Goal: Answer question/provide support

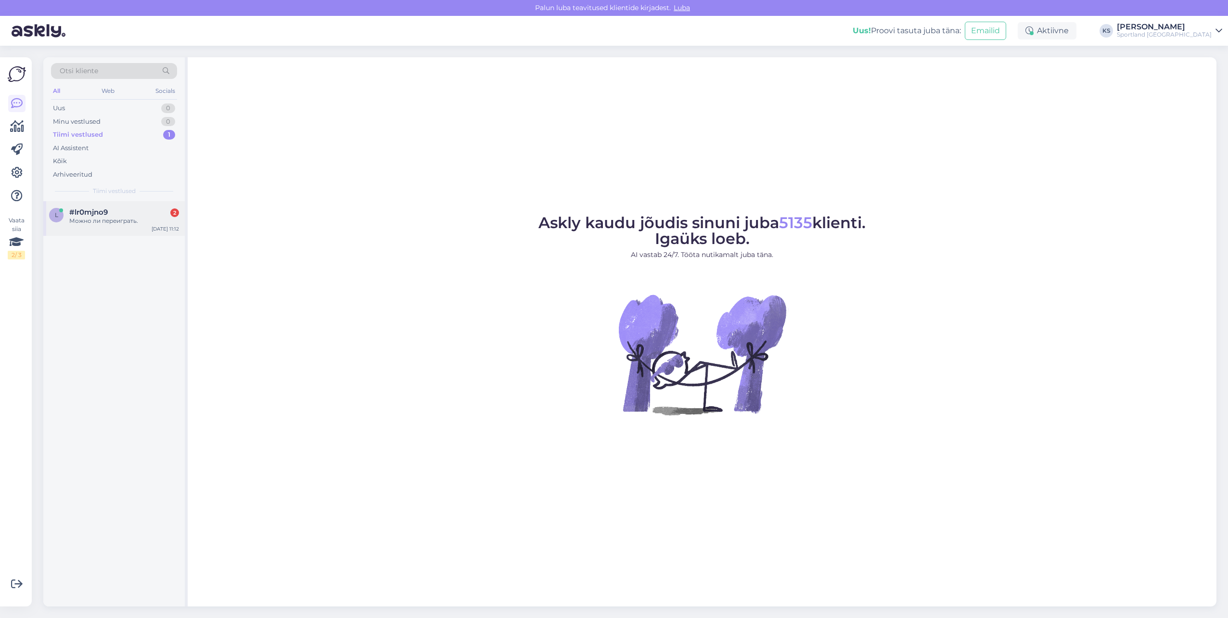
click at [112, 215] on div "#lr0mjno9 2" at bounding box center [124, 212] width 110 height 9
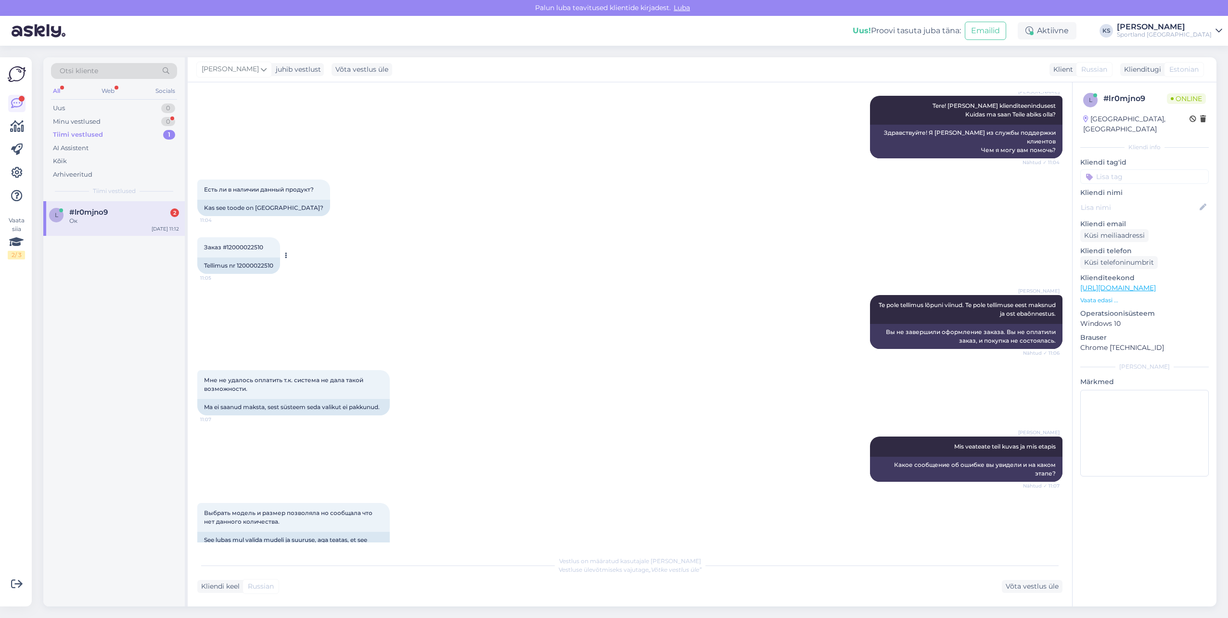
scroll to position [644, 0]
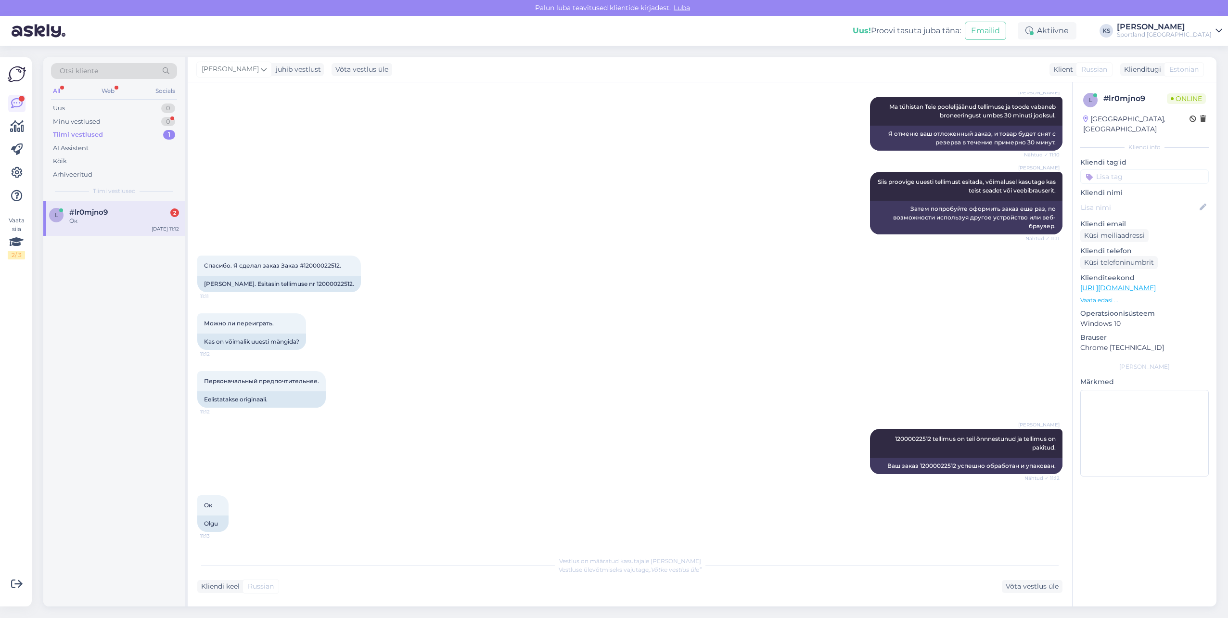
click at [252, 257] on div "Vestlus algas [DATE] Здравствуйте. 11:04 Tere. [PERSON_NAME] Tere! [PERSON_NAME…" at bounding box center [634, 317] width 874 height 451
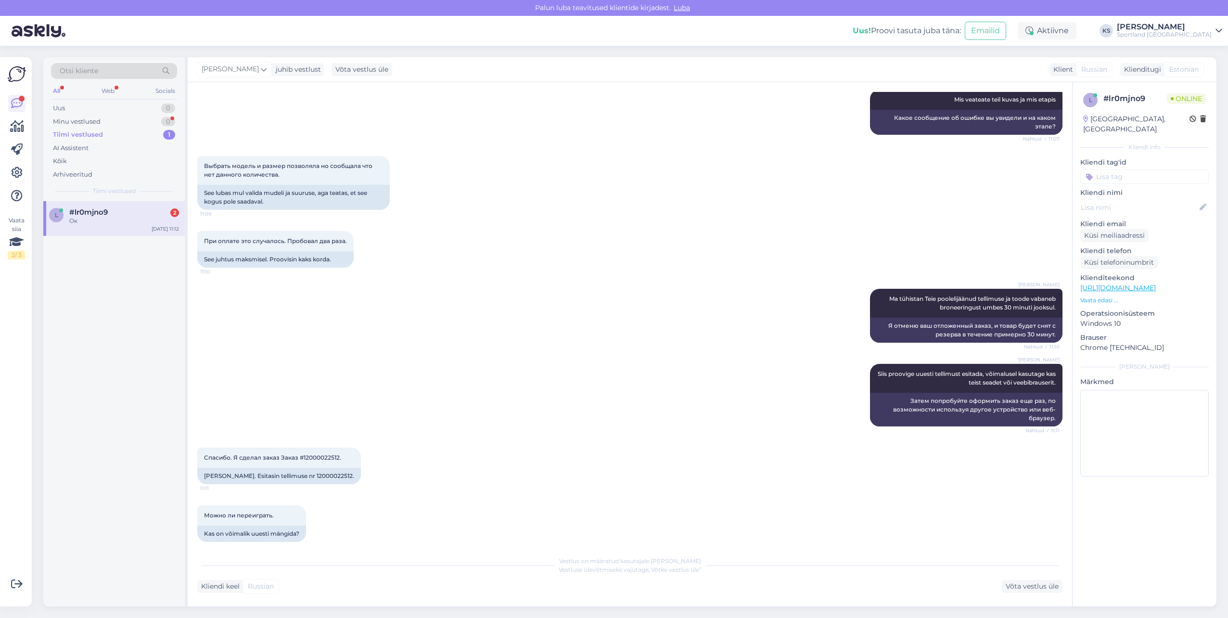
scroll to position [452, 0]
click at [329, 479] on div "[PERSON_NAME]. Esitasin tellimuse nr 12000022512." at bounding box center [279, 476] width 164 height 16
copy div "12000022512"
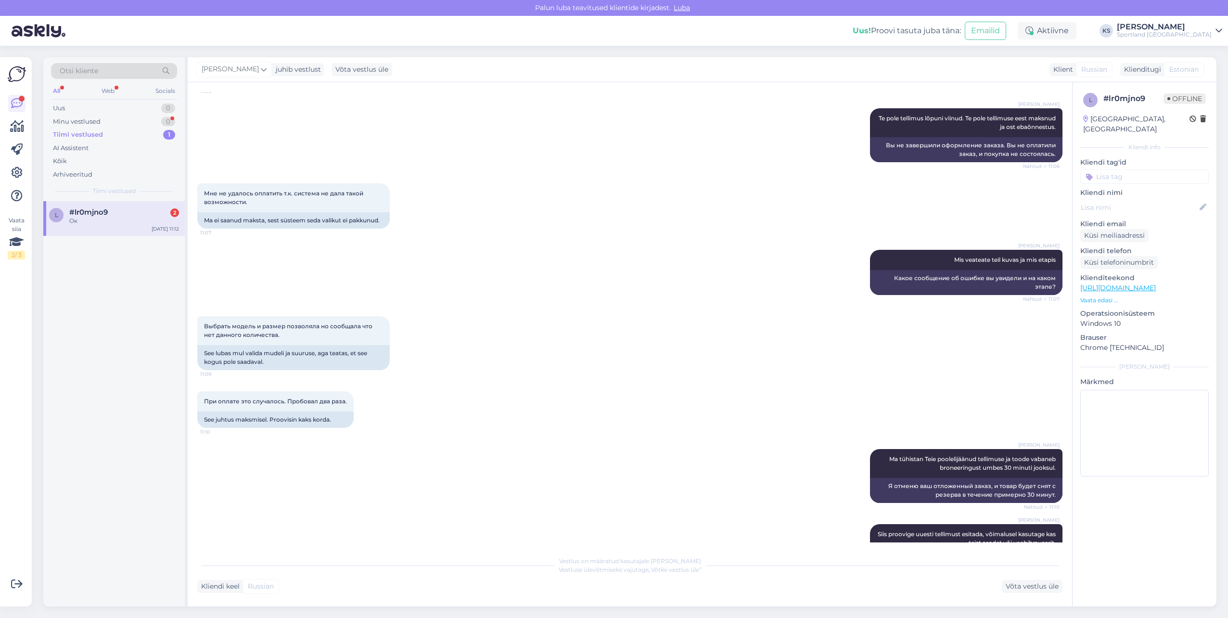
scroll to position [211, 0]
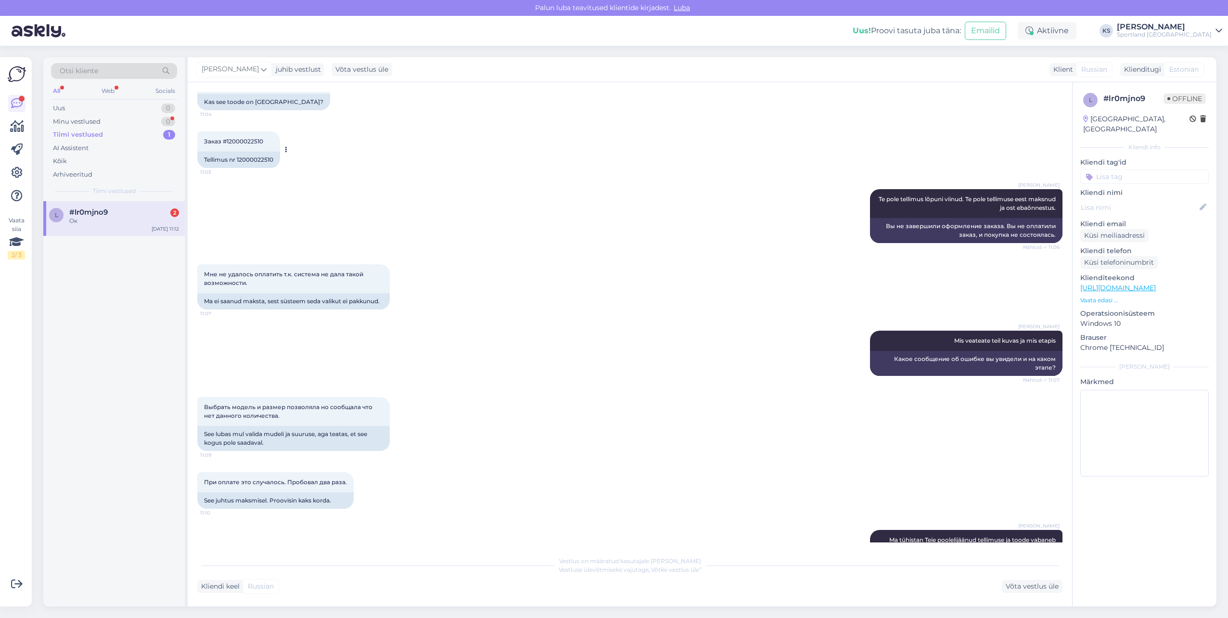
click at [264, 153] on div "Tellimus nr 12000022510" at bounding box center [238, 160] width 83 height 16
copy div "12000022510"
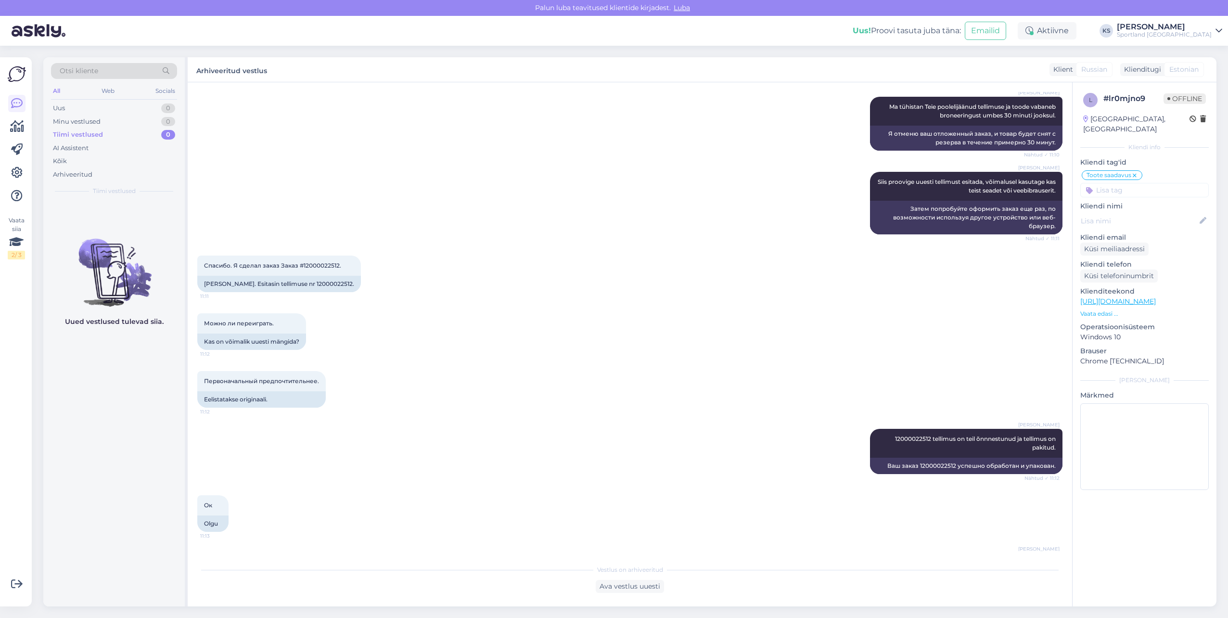
scroll to position [693, 0]
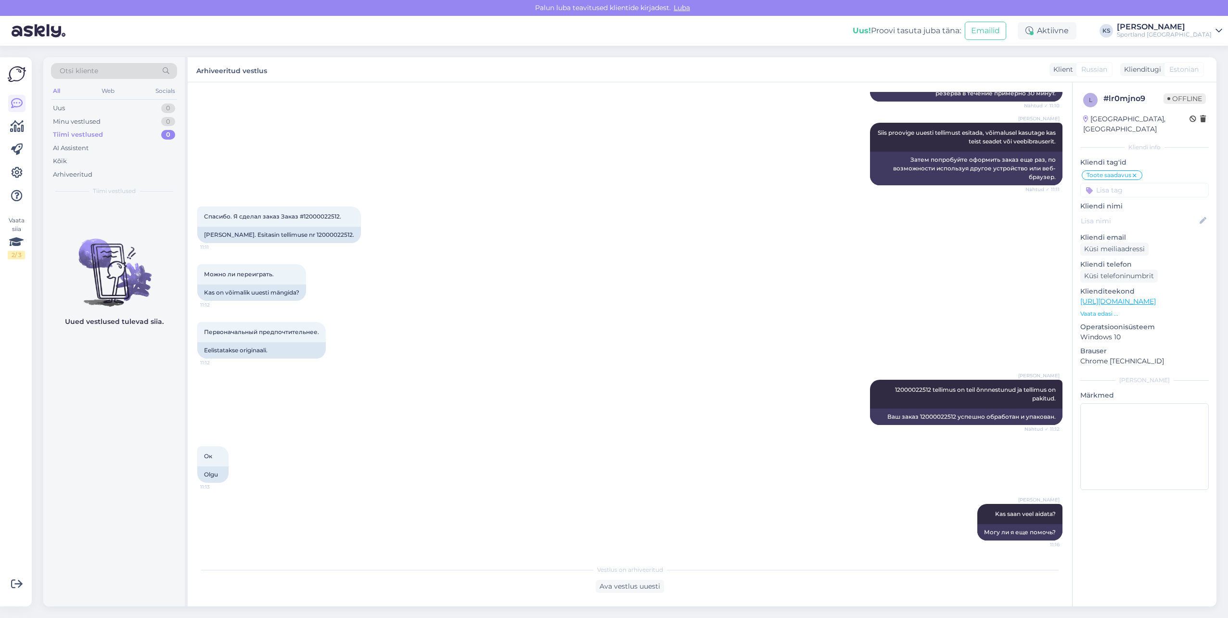
click at [105, 74] on div "Otsi kliente" at bounding box center [114, 71] width 126 height 16
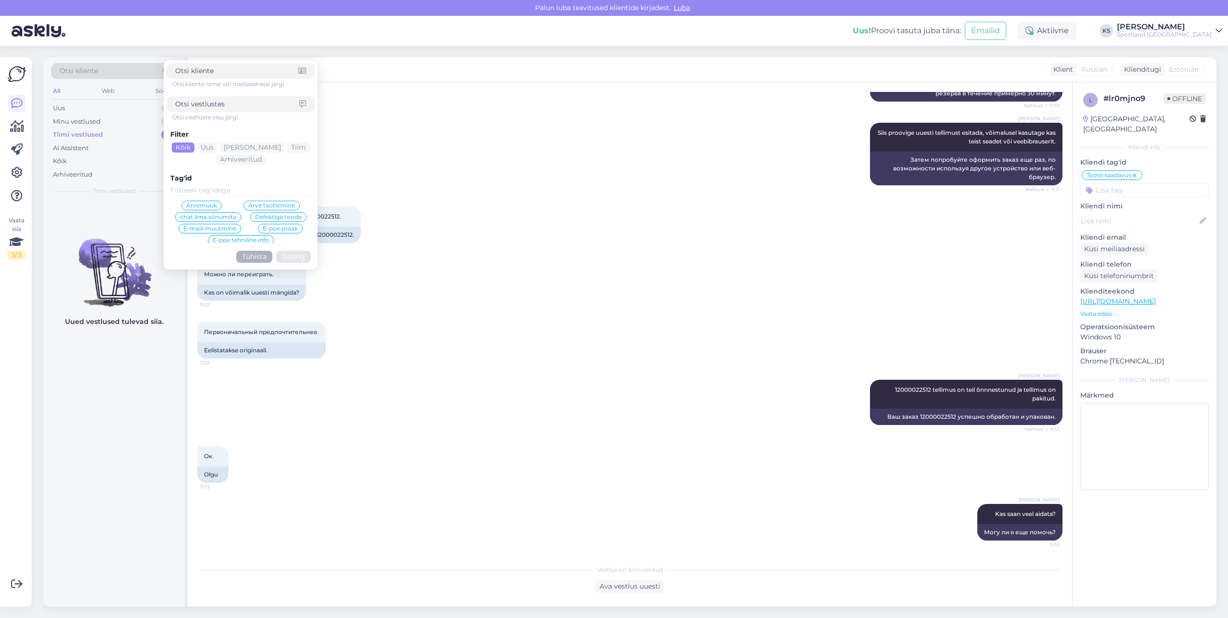
click at [205, 98] on div at bounding box center [241, 104] width 148 height 16
click at [214, 104] on input at bounding box center [237, 104] width 124 height 10
paste input "4000493510"
type input "4000493510"
click button "Otsing" at bounding box center [293, 257] width 35 height 12
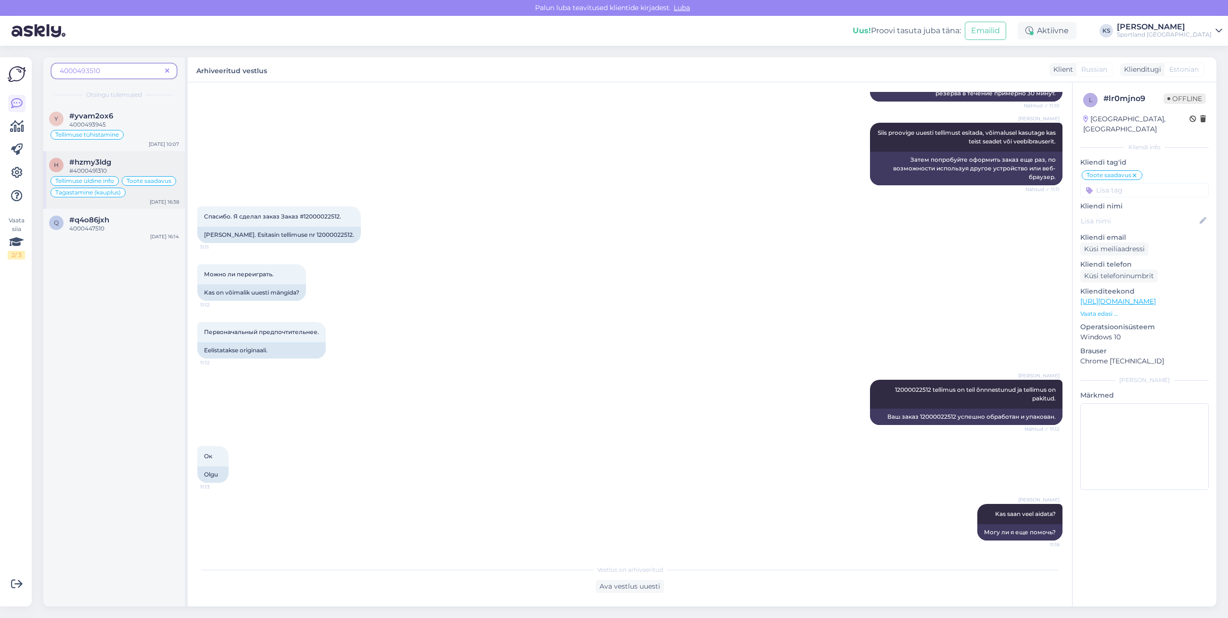
click at [154, 159] on div "#hzmy3ldg" at bounding box center [124, 162] width 110 height 9
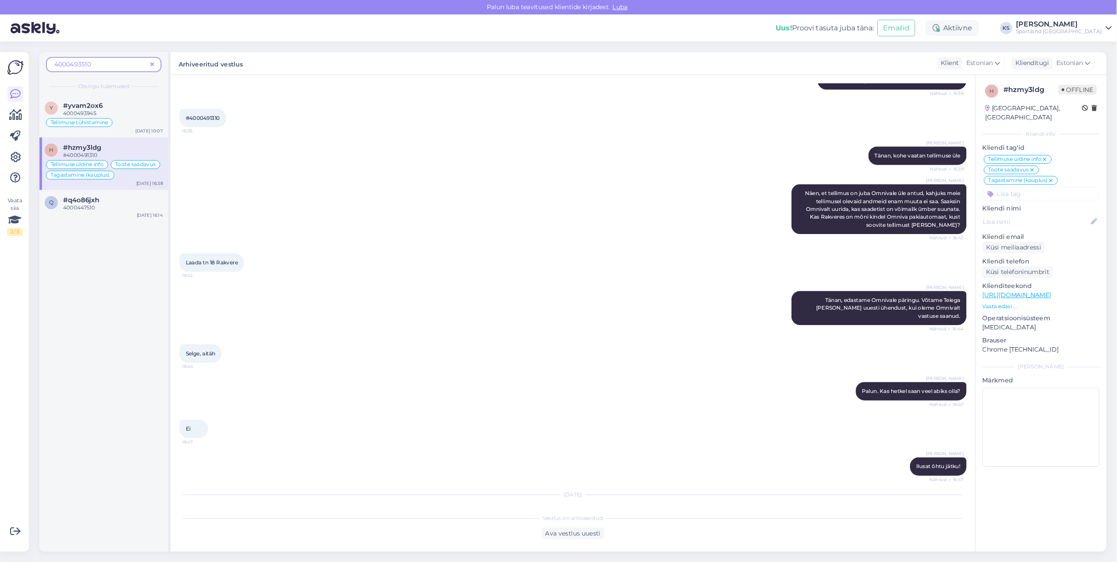
scroll to position [306, 0]
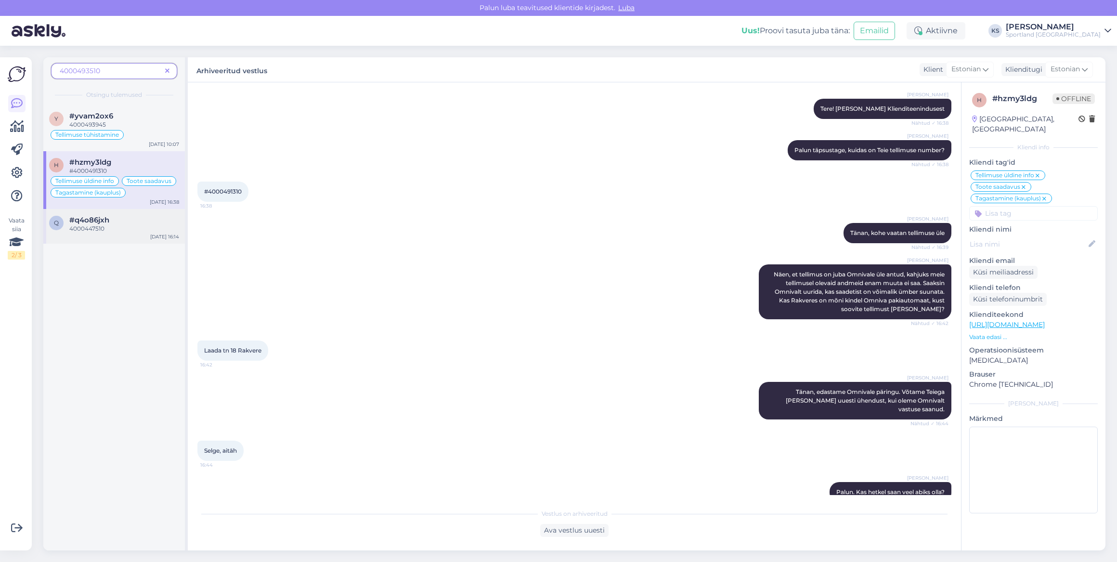
click at [124, 217] on div "#q4o86jxh" at bounding box center [124, 220] width 110 height 9
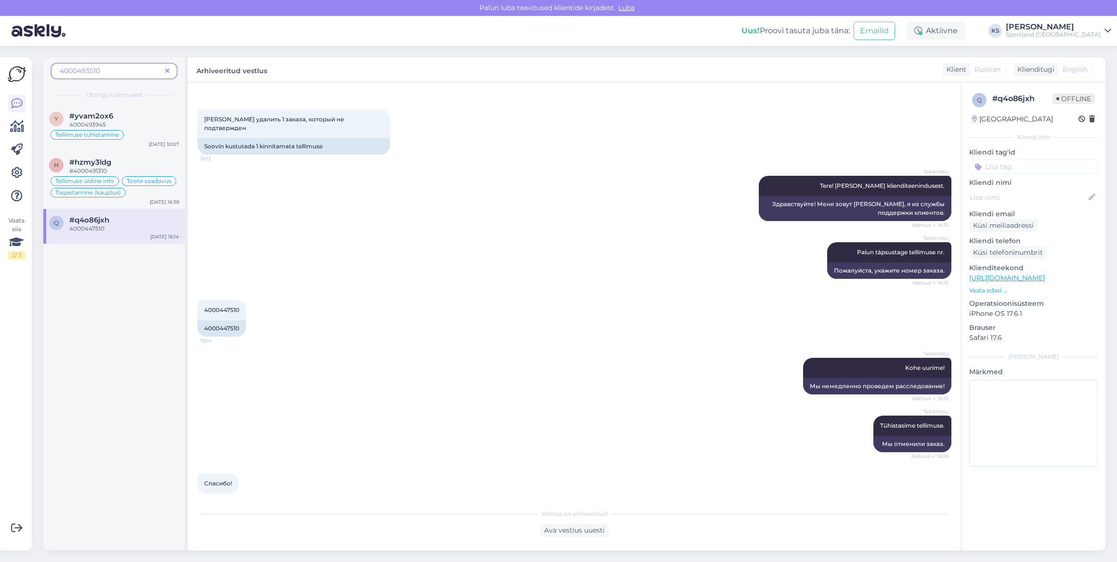
click at [173, 75] on span at bounding box center [167, 71] width 12 height 10
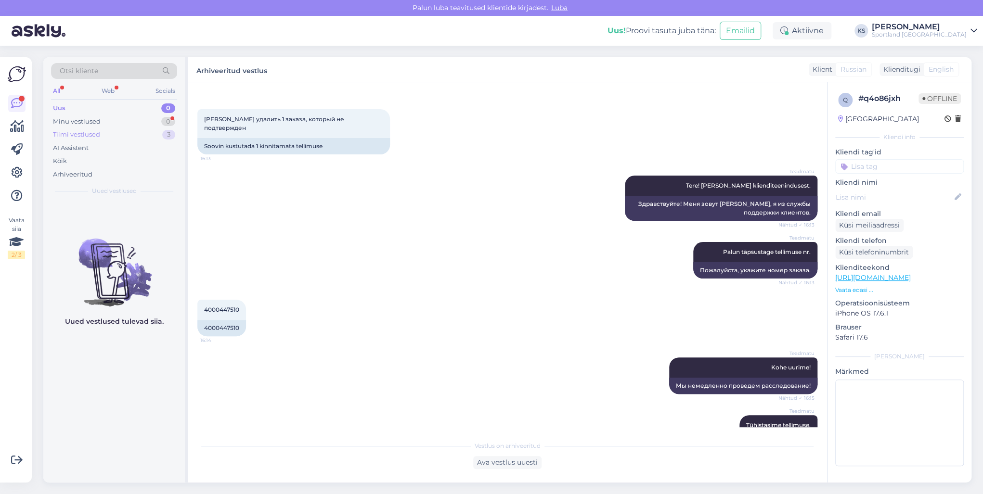
click at [164, 132] on div "3" at bounding box center [168, 135] width 13 height 10
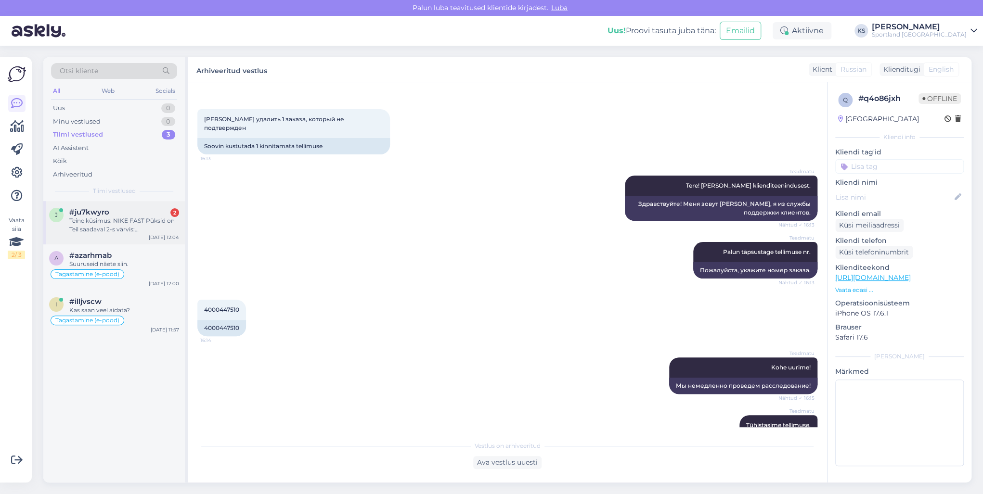
click at [134, 214] on div "#ju7kwyro 2" at bounding box center [124, 212] width 110 height 9
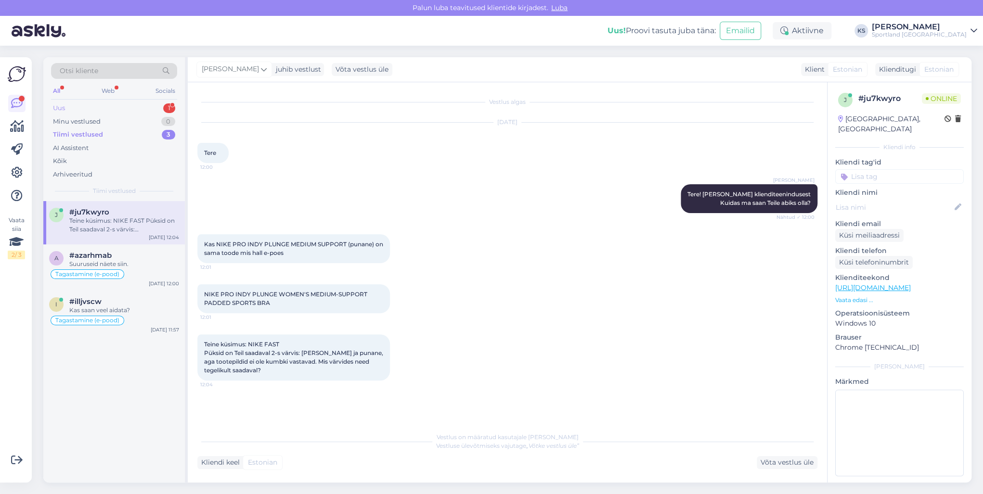
click at [155, 110] on div "Uus 1" at bounding box center [114, 108] width 126 height 13
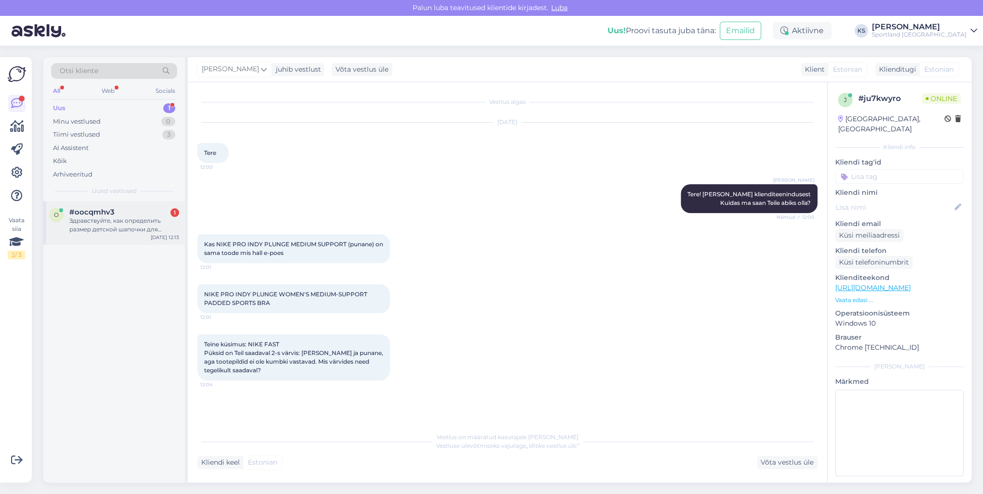
click at [146, 222] on div "Здравствуйте, как определить размер детской шапочки для плавание ?" at bounding box center [124, 225] width 110 height 17
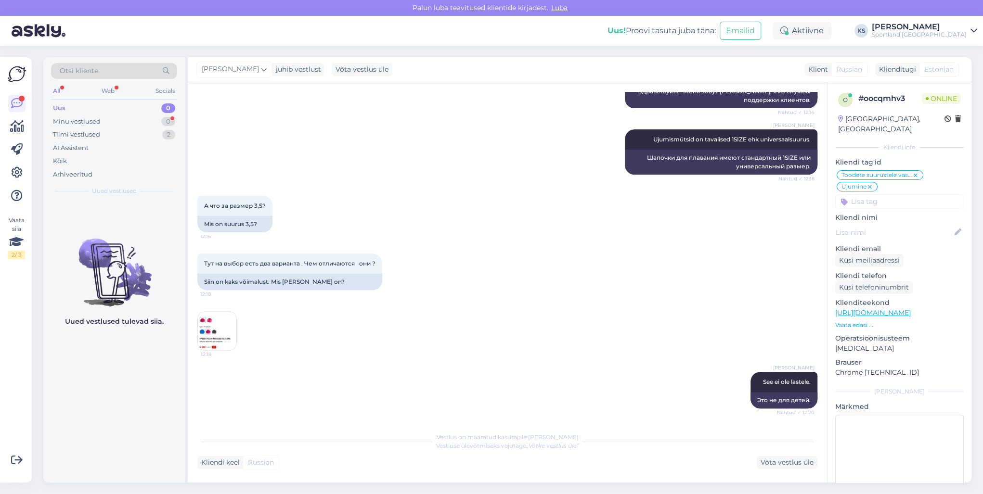
scroll to position [204, 0]
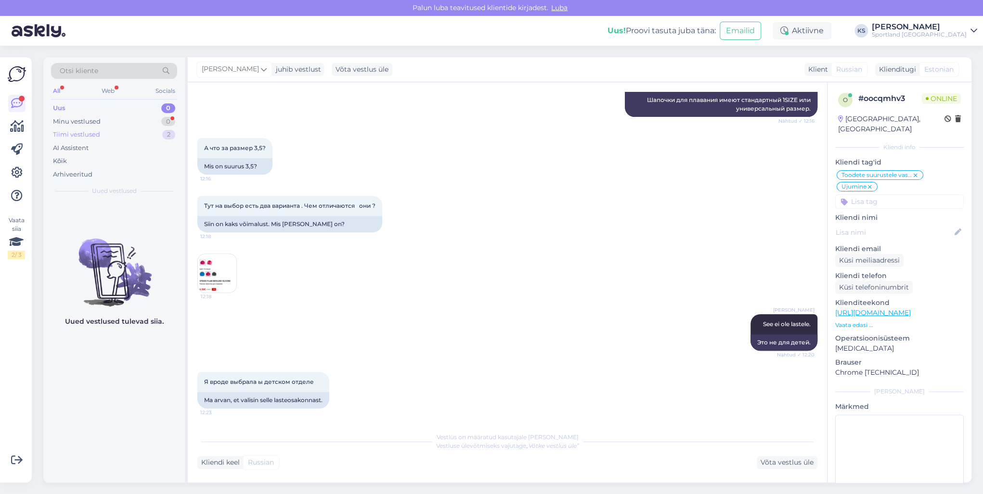
click at [165, 134] on div "2" at bounding box center [168, 135] width 13 height 10
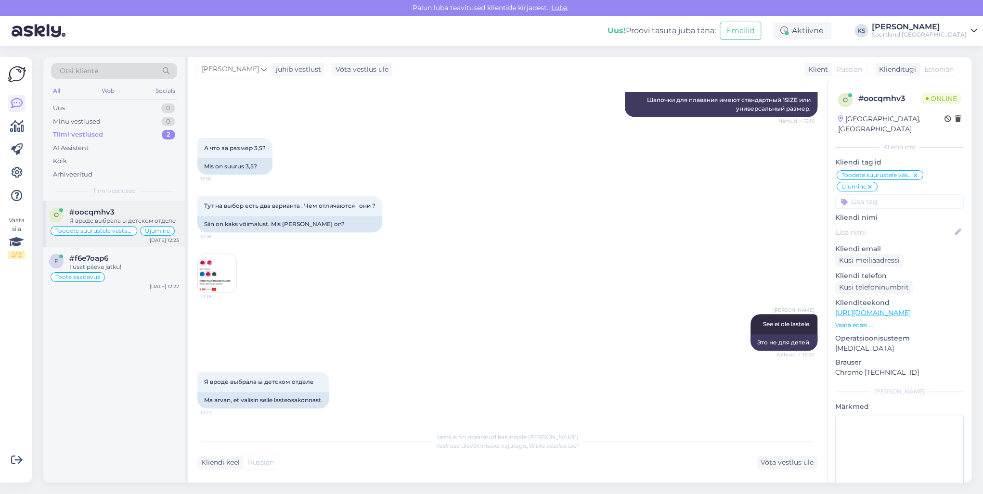
click at [126, 217] on div "Я вроде выбрала ы детском отделе" at bounding box center [124, 221] width 110 height 9
click at [196, 271] on div "Vestlus algas [DATE] Здравствуйте, как определить размер детской шапочки для пл…" at bounding box center [507, 282] width 639 height 400
click at [204, 273] on img at bounding box center [217, 273] width 39 height 39
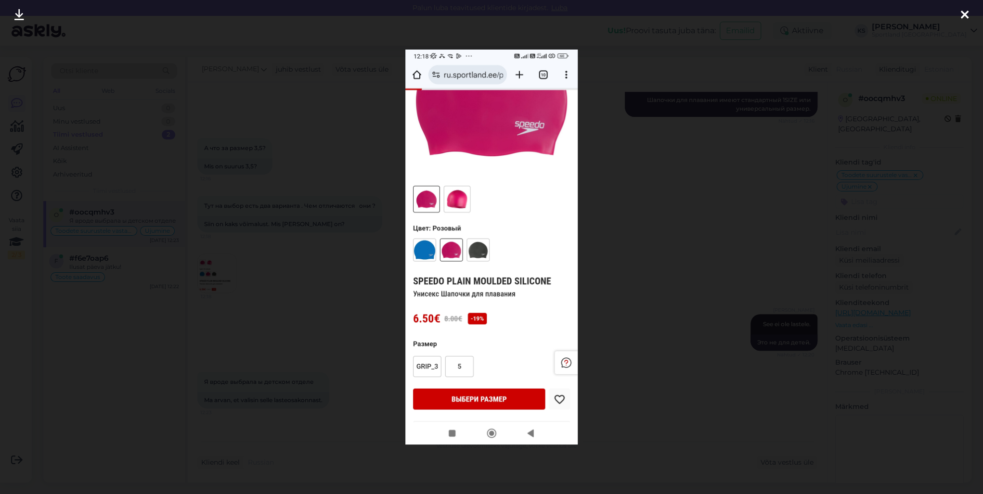
click at [961, 20] on icon at bounding box center [965, 15] width 8 height 13
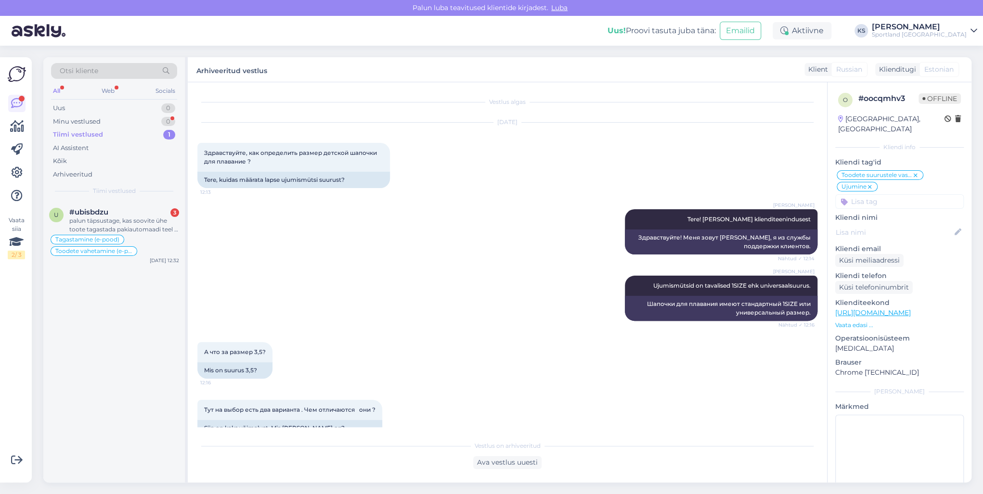
scroll to position [314, 0]
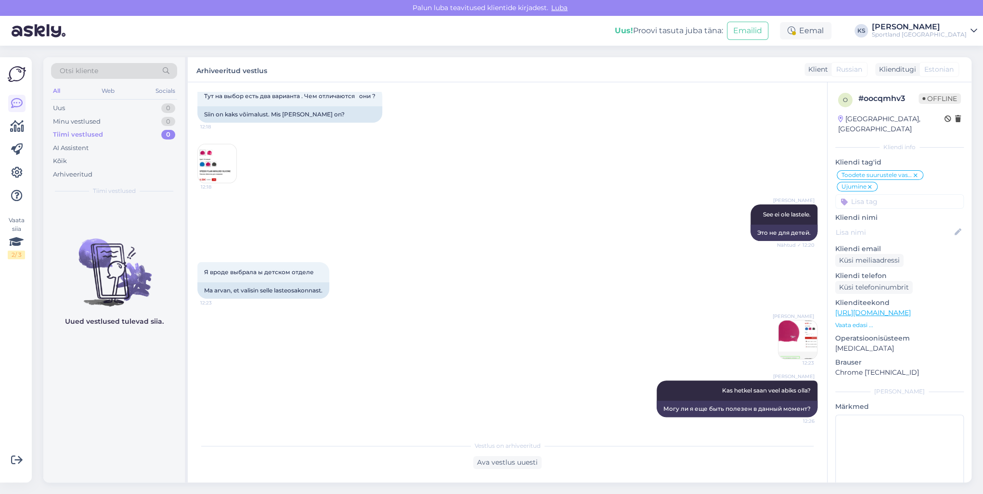
click at [936, 31] on div "Sportland [GEOGRAPHIC_DATA]" at bounding box center [919, 35] width 95 height 8
click at [963, 82] on div "Sportland [GEOGRAPHIC_DATA] Ava" at bounding box center [888, 74] width 178 height 21
click at [963, 81] on div "Sportland [GEOGRAPHIC_DATA] Ava" at bounding box center [888, 74] width 178 height 21
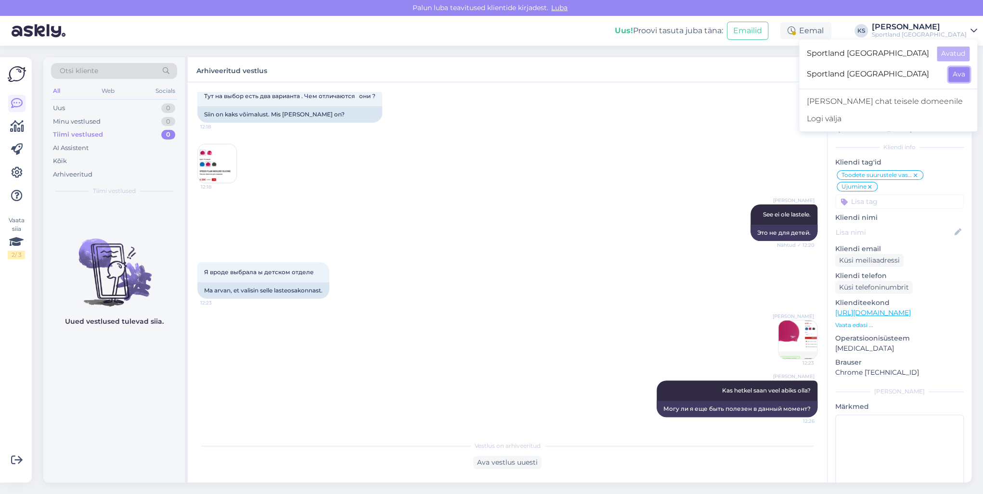
click at [958, 69] on button "Ava" at bounding box center [958, 74] width 21 height 15
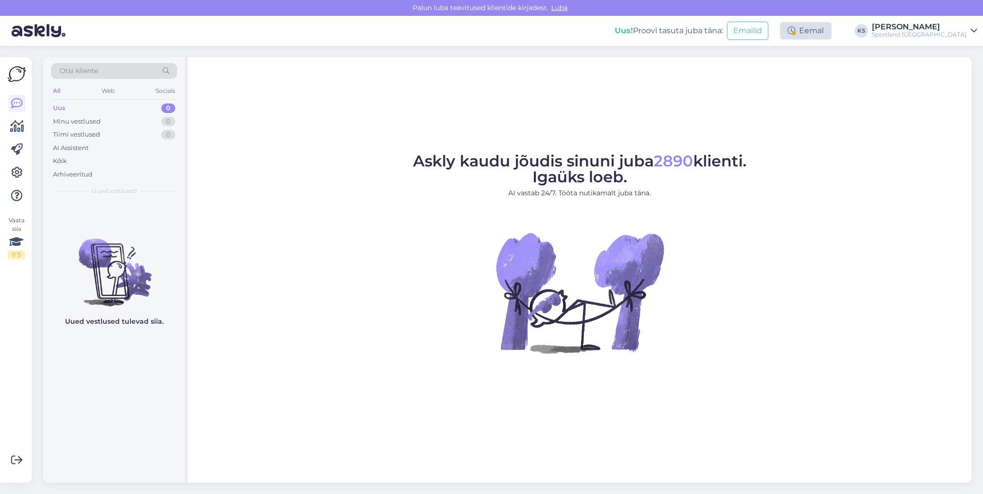
click at [795, 27] on icon at bounding box center [792, 31] width 8 height 8
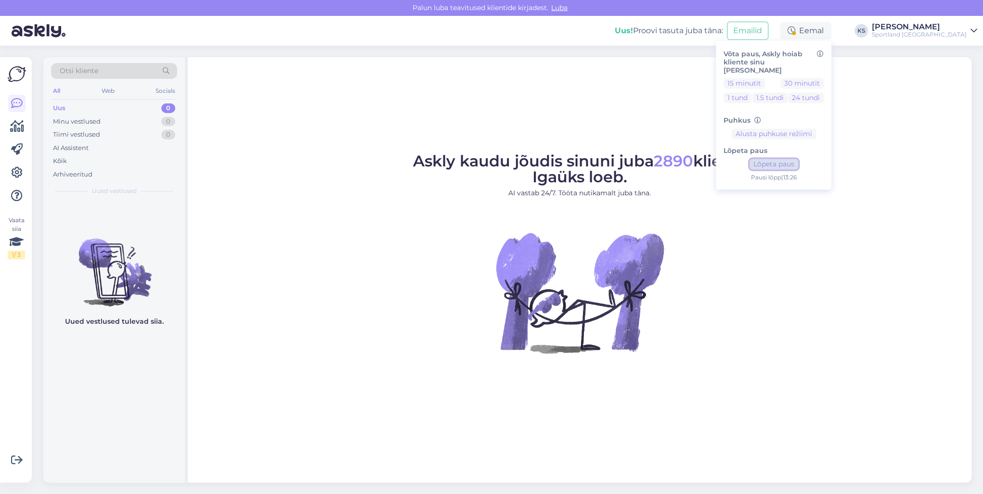
click at [798, 159] on button "Lõpeta paus" at bounding box center [773, 164] width 49 height 11
click at [942, 42] on div "Uus! Proovi tasuta [PERSON_NAME]: Emailid Aktiivne Võta paus, Askly hoiab klien…" at bounding box center [491, 31] width 983 height 30
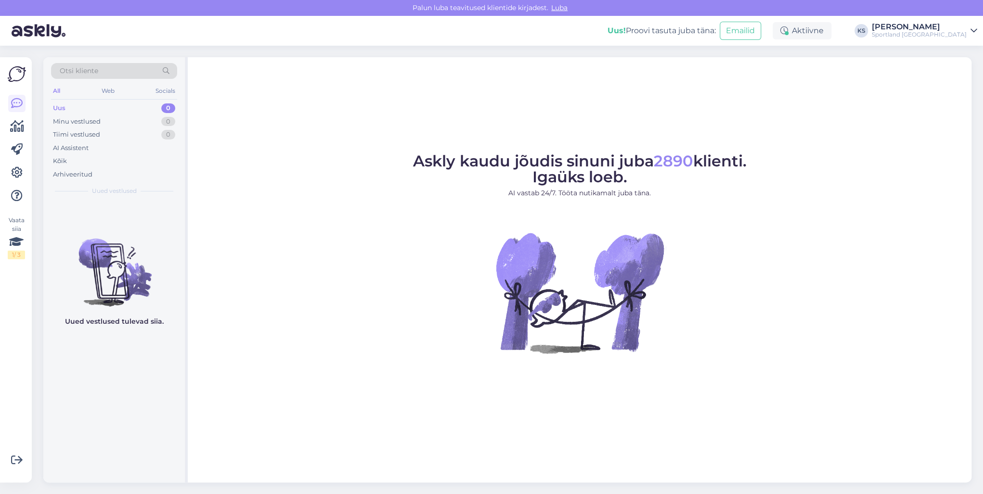
click at [949, 36] on div "Sportland [GEOGRAPHIC_DATA]" at bounding box center [919, 35] width 95 height 8
click at [961, 52] on button "Ava" at bounding box center [958, 53] width 21 height 15
click at [831, 29] on div "Eemal" at bounding box center [806, 30] width 52 height 17
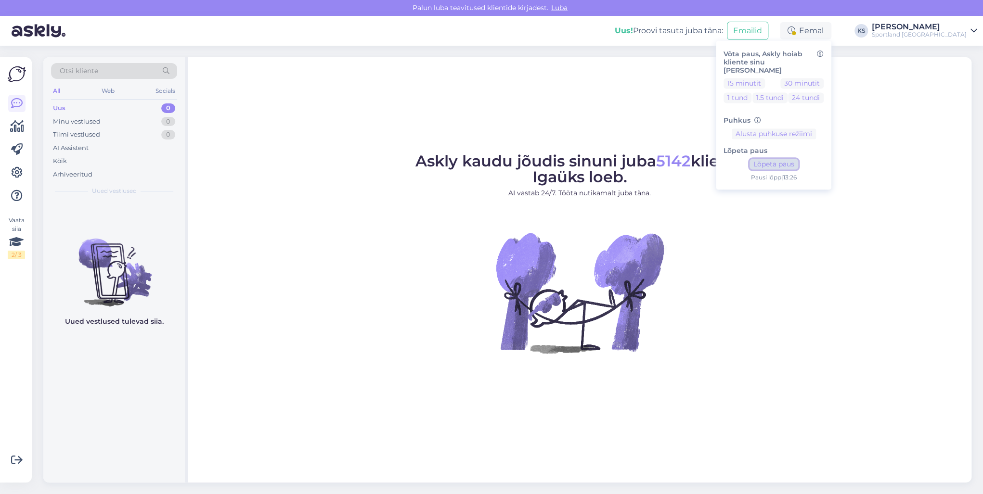
click at [798, 159] on button "Lõpeta paus" at bounding box center [773, 164] width 49 height 11
click at [962, 24] on div "[PERSON_NAME]" at bounding box center [919, 27] width 95 height 8
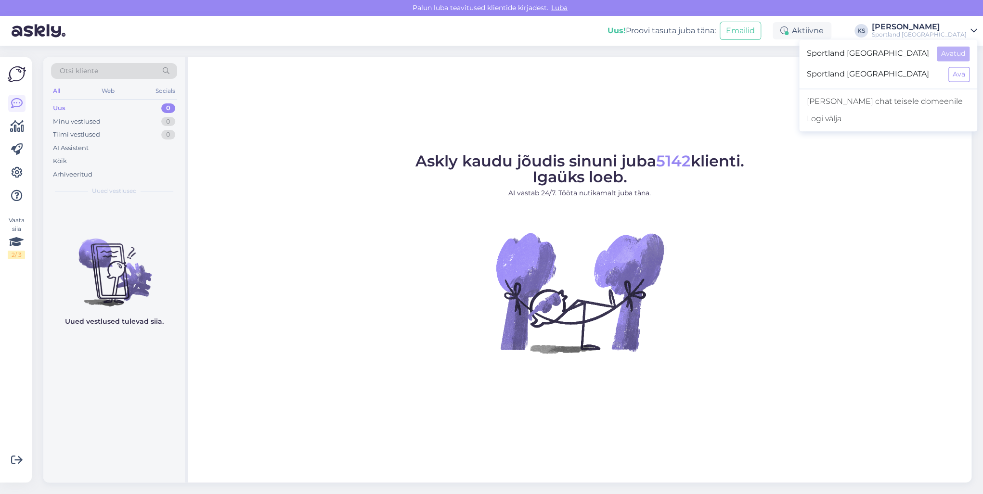
click at [969, 66] on div "Sportland [GEOGRAPHIC_DATA] Ava" at bounding box center [888, 74] width 178 height 21
click at [969, 67] on div "Sportland [GEOGRAPHIC_DATA] Ava" at bounding box center [888, 74] width 178 height 21
click at [968, 69] on button "Ava" at bounding box center [958, 74] width 21 height 15
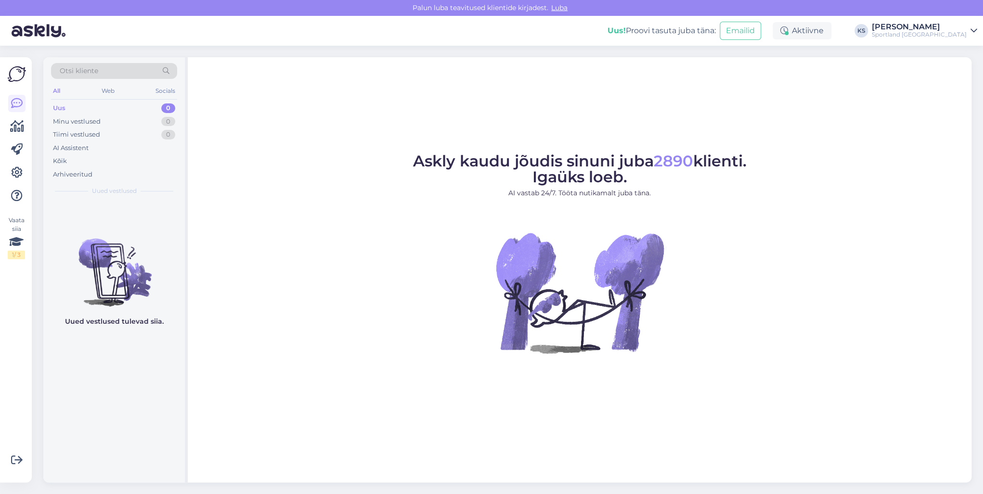
click at [922, 36] on div "Sportland [GEOGRAPHIC_DATA]" at bounding box center [919, 35] width 95 height 8
click at [957, 51] on button "Ava" at bounding box center [958, 53] width 21 height 15
